Goal: Check status: Check status

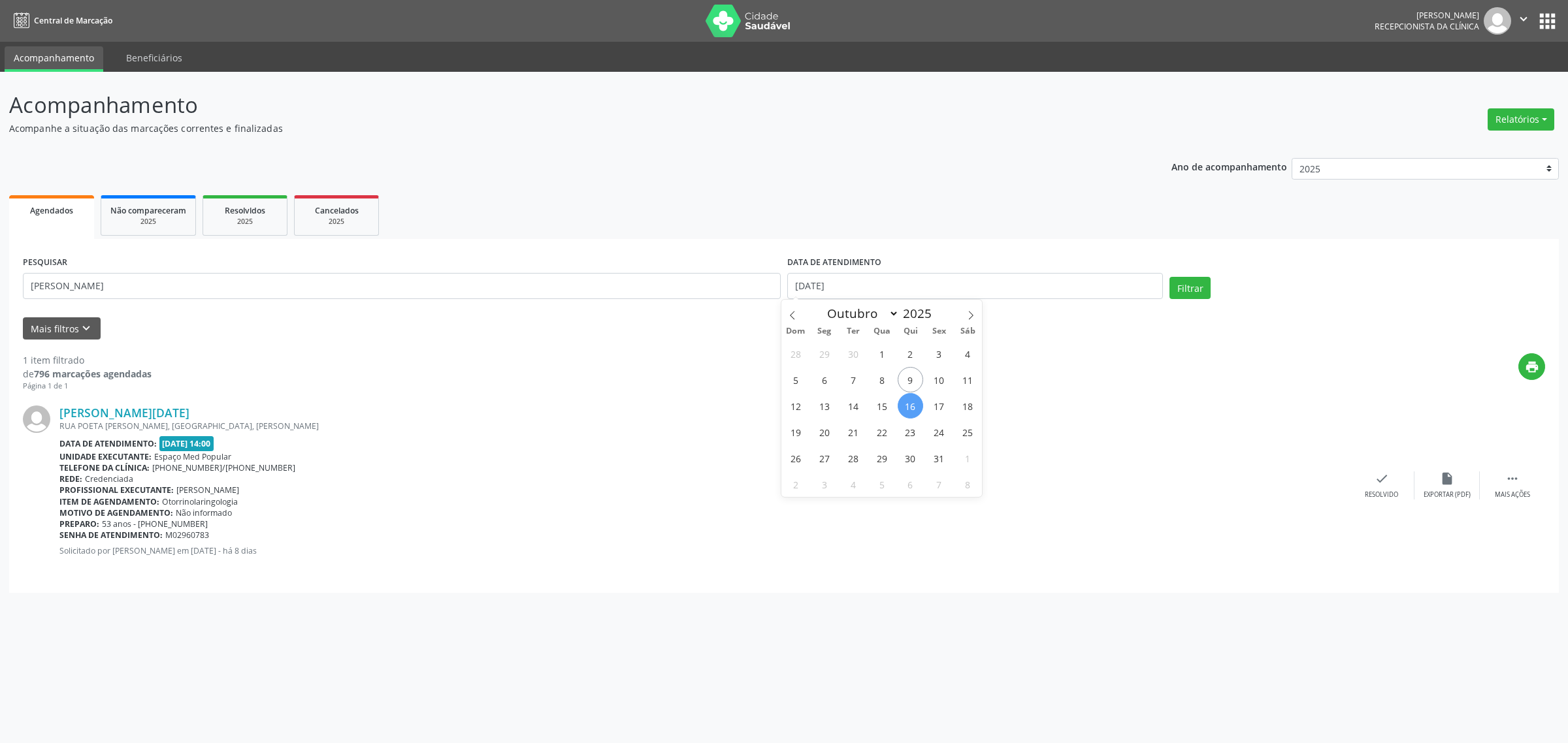
select select "9"
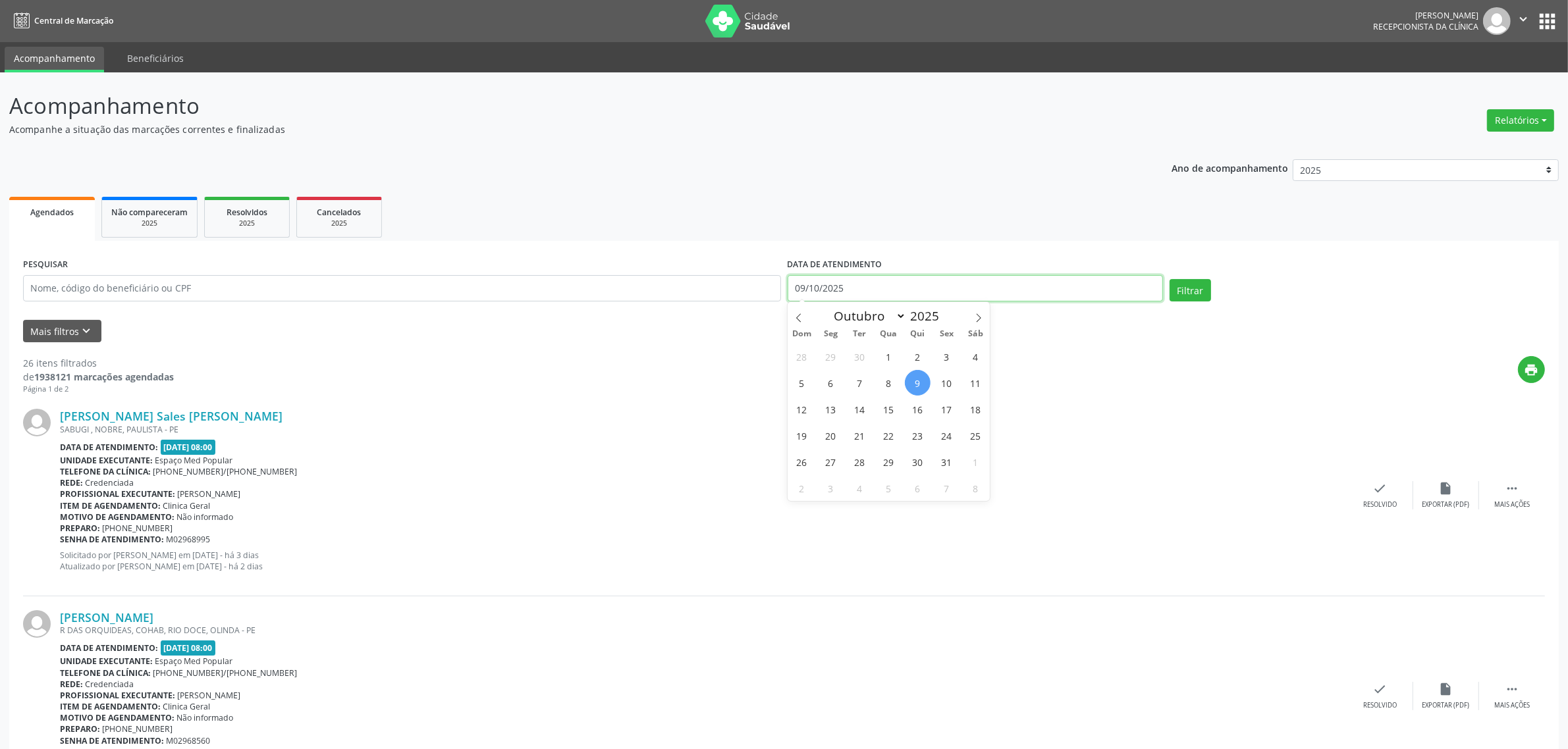
click at [1090, 288] on input "09/10/2025" at bounding box center [976, 289] width 375 height 27
click at [948, 386] on span "10" at bounding box center [946, 382] width 26 height 26
type input "10/10/2025"
click at [948, 386] on span "10" at bounding box center [946, 382] width 26 height 26
click at [1196, 289] on button "Filtrar" at bounding box center [1190, 290] width 42 height 22
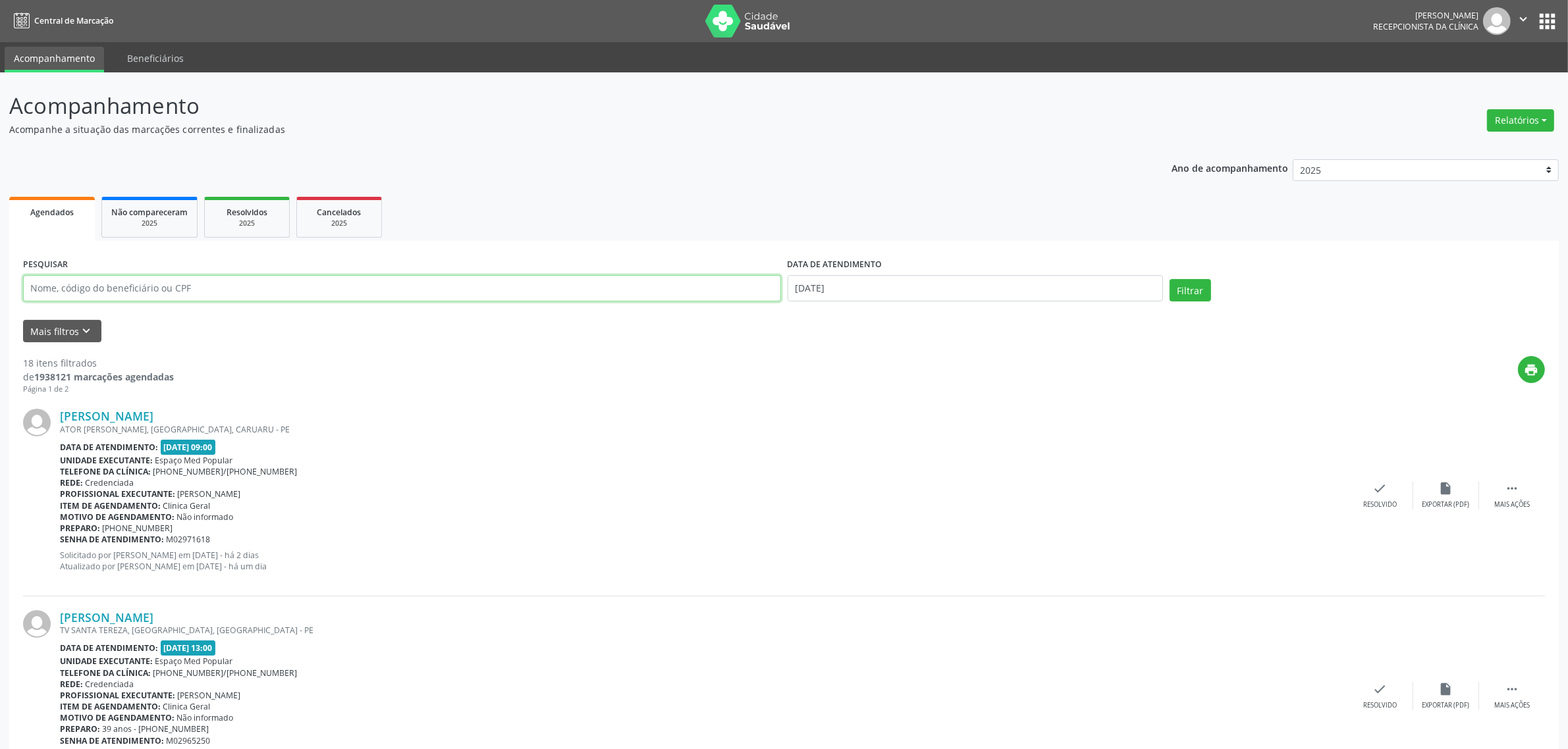
drag, startPoint x: 251, startPoint y: 290, endPoint x: 242, endPoint y: 291, distance: 9.1
click at [251, 290] on input "text" at bounding box center [402, 289] width 758 height 27
type input "ivo"
click at [1170, 279] on button "Filtrar" at bounding box center [1190, 290] width 42 height 22
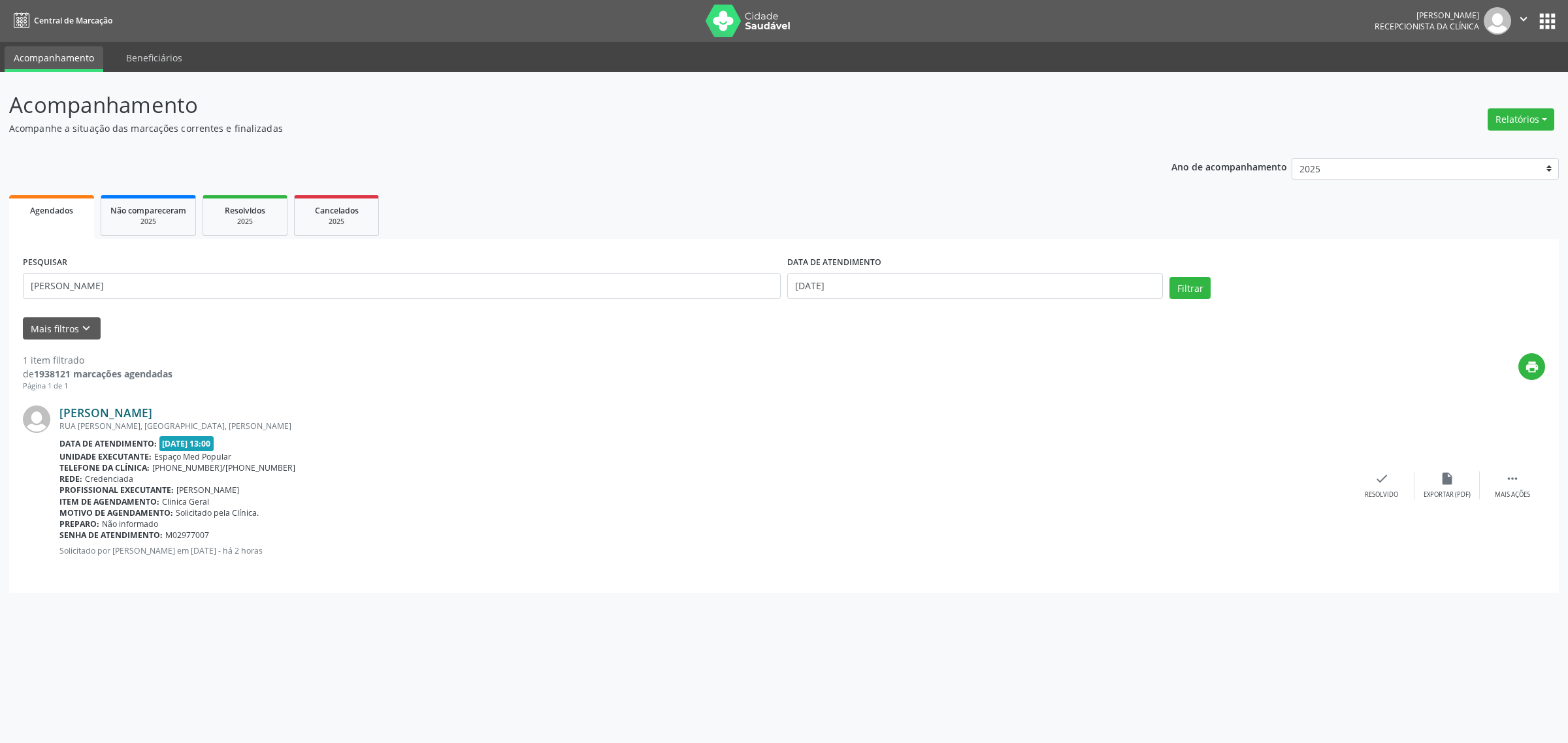
click at [119, 413] on link "Ivo Fonseca Regis" at bounding box center [106, 413] width 93 height 14
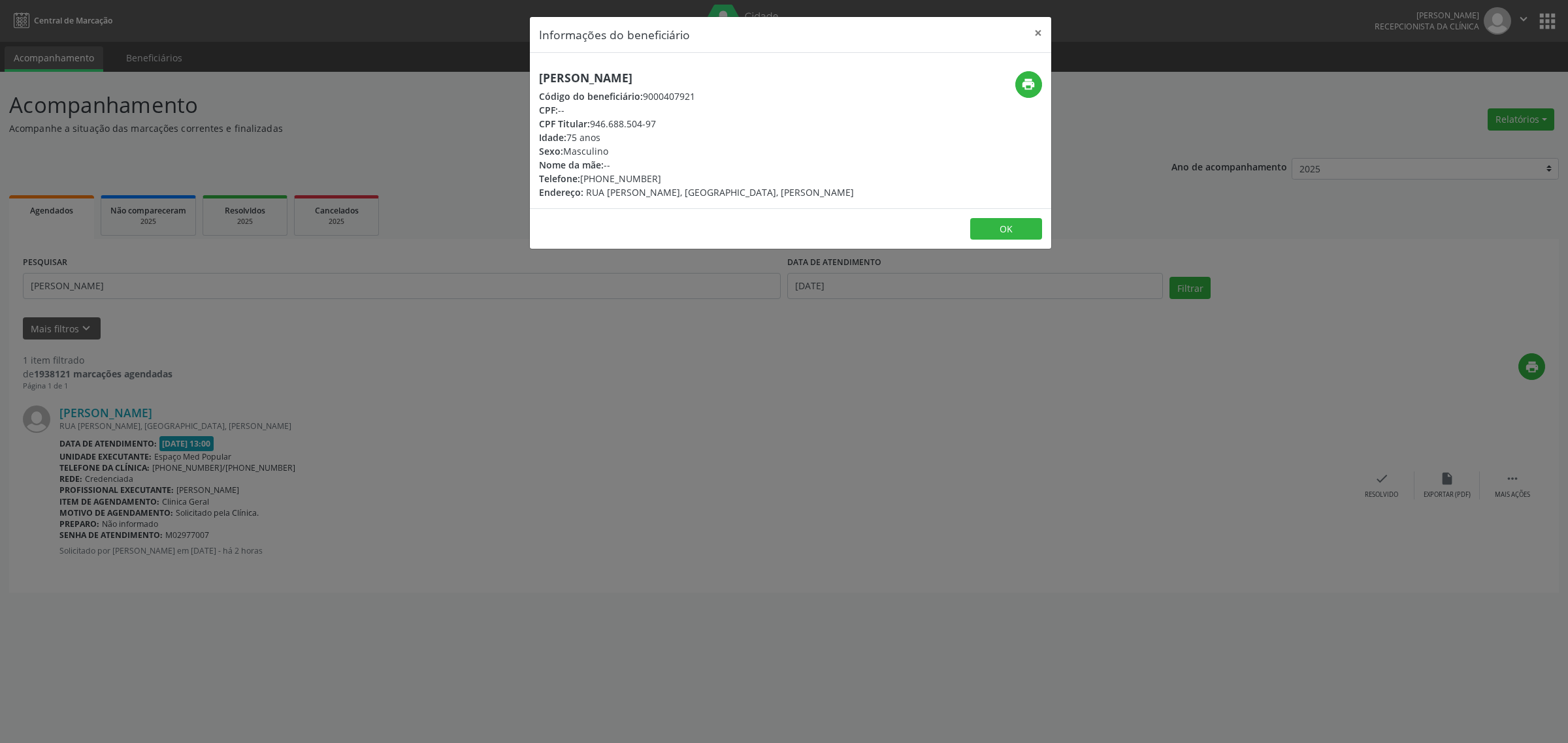
drag, startPoint x: 479, startPoint y: 302, endPoint x: 468, endPoint y: 305, distance: 11.4
click at [477, 305] on div "Informações do beneficiário × Ivo Fonseca Regis Código do beneficiário: 9000407…" at bounding box center [784, 372] width 1568 height 743
